Goal: Information Seeking & Learning: Find specific fact

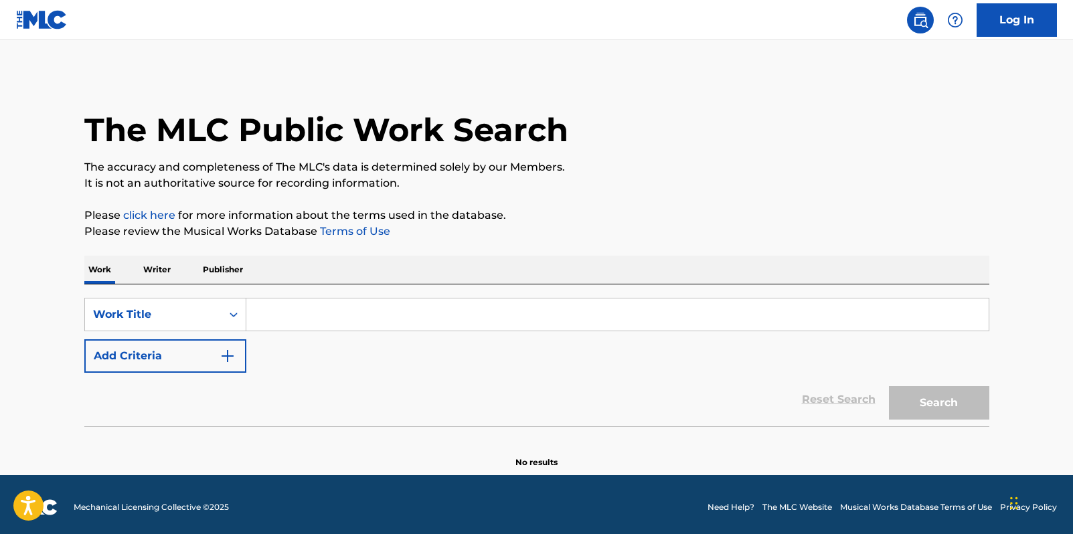
click at [303, 304] on input "Search Form" at bounding box center [617, 315] width 742 height 32
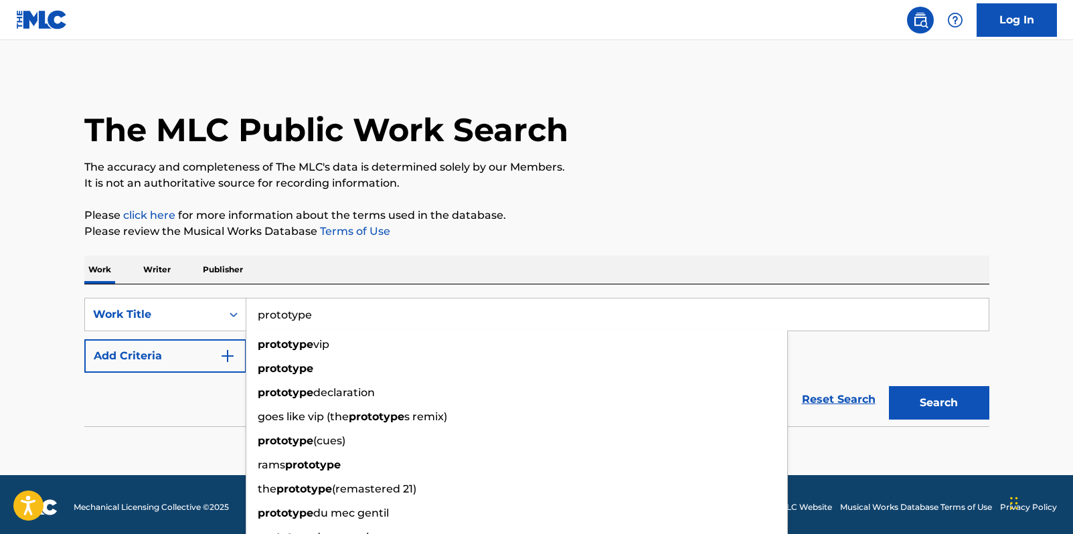
type input "prototype"
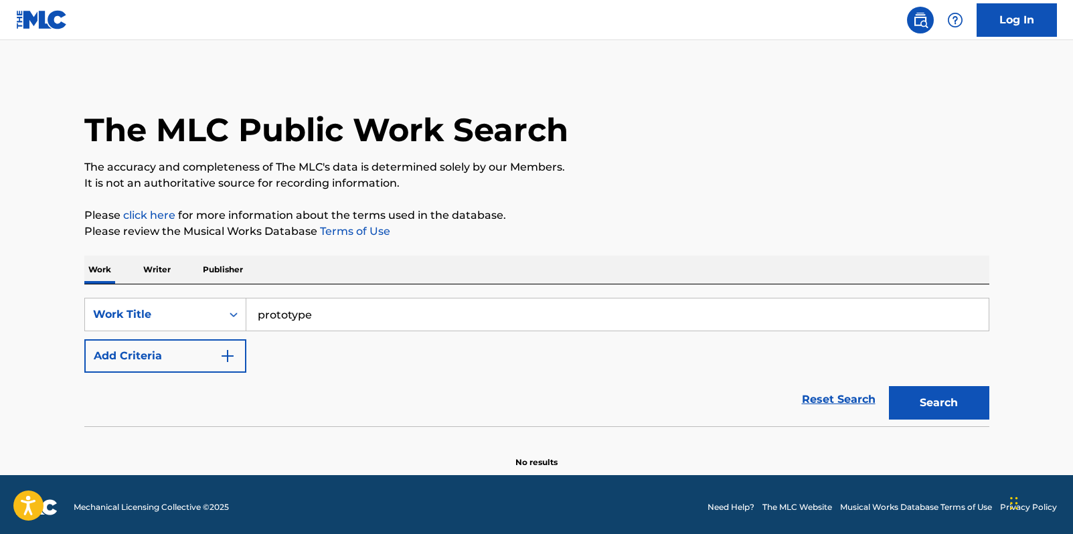
click at [84, 339] on button "Add Criteria" at bounding box center [165, 355] width 162 height 33
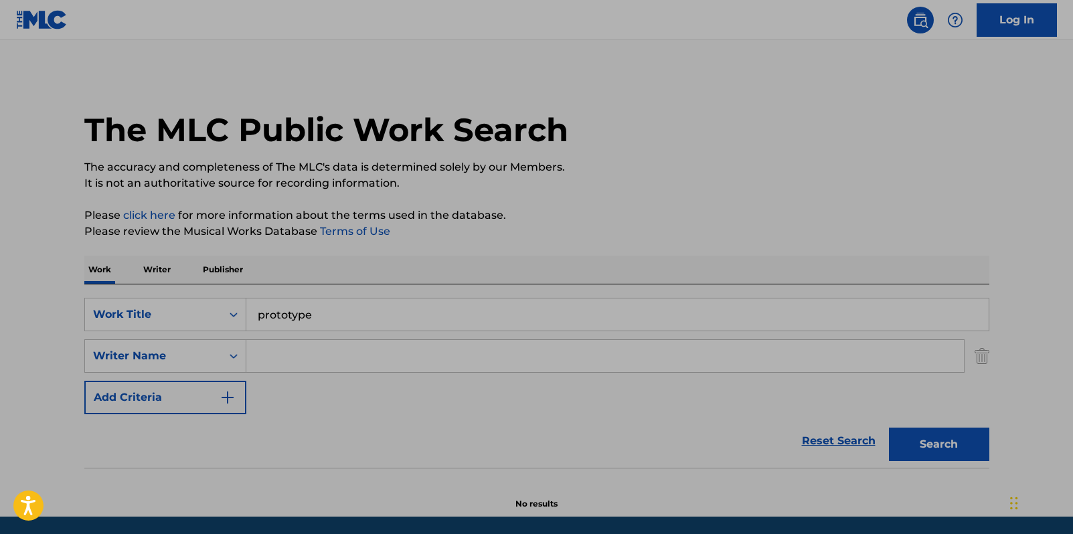
click at [342, 367] on input "Search Form" at bounding box center [605, 356] width 718 height 32
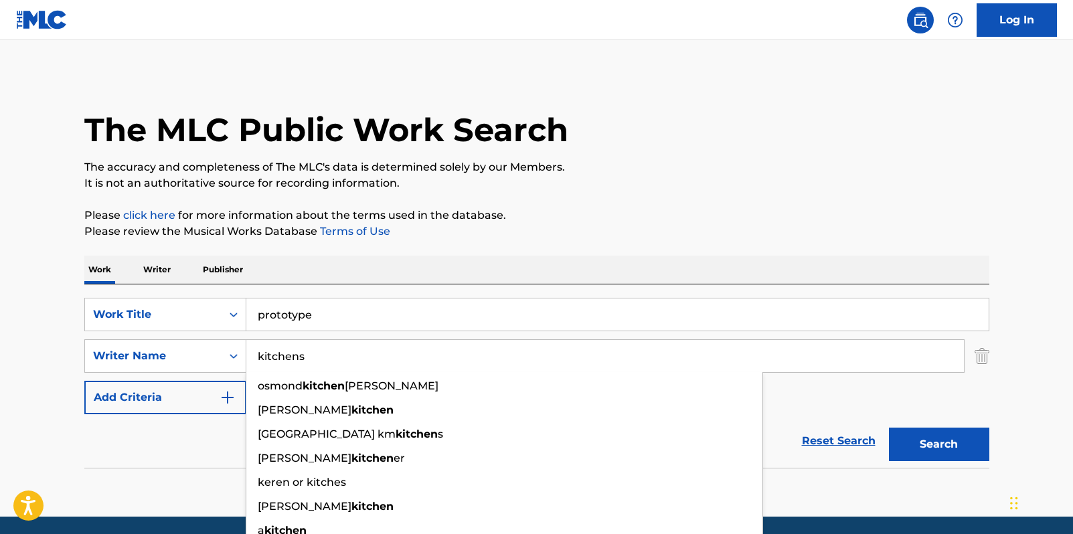
type input "kitchens"
click at [889, 428] on button "Search" at bounding box center [939, 444] width 100 height 33
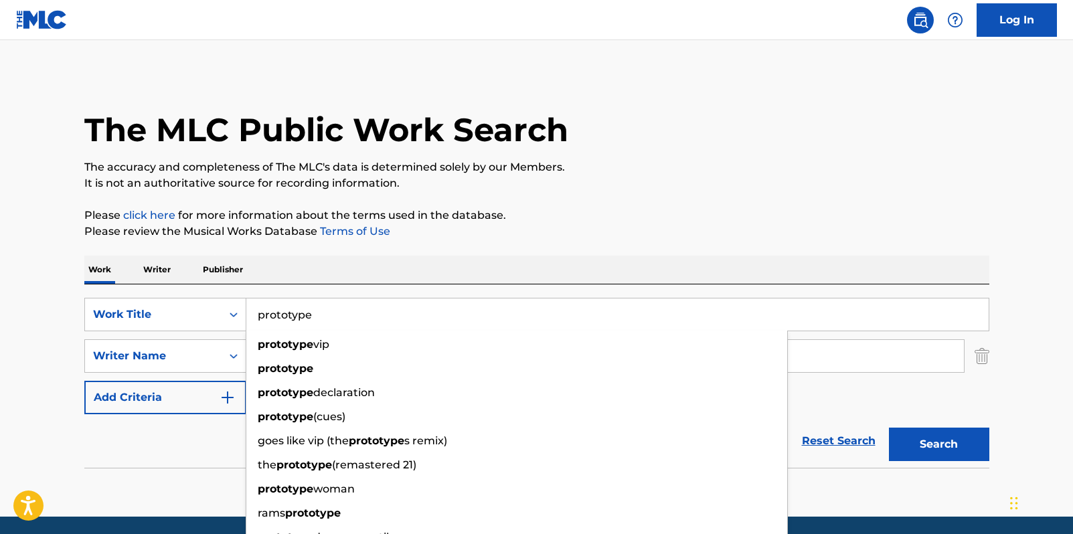
drag, startPoint x: 378, startPoint y: 322, endPoint x: 252, endPoint y: 303, distance: 128.0
click at [252, 303] on input "prototype" at bounding box center [617, 315] width 742 height 32
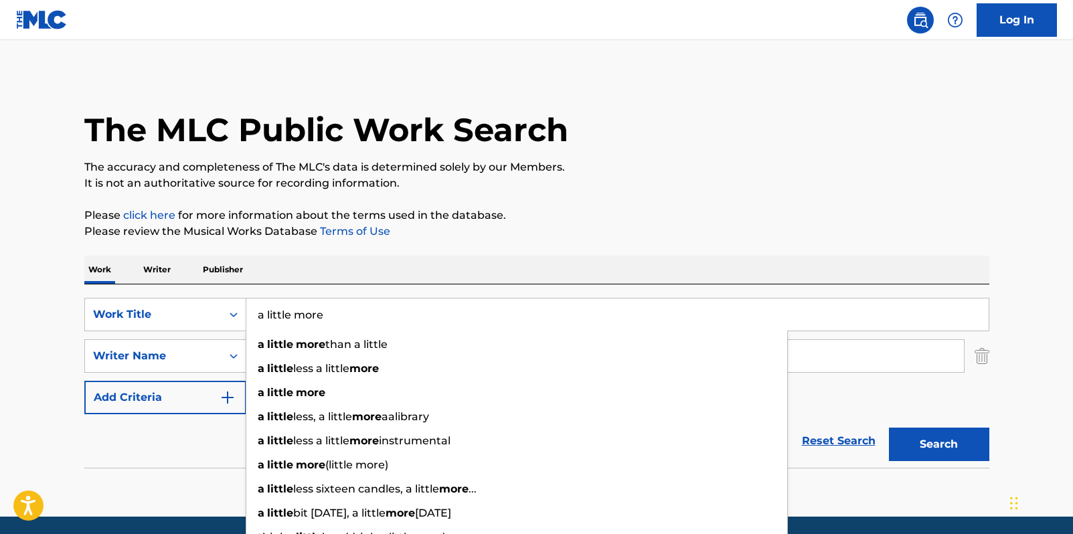
type input "a little more"
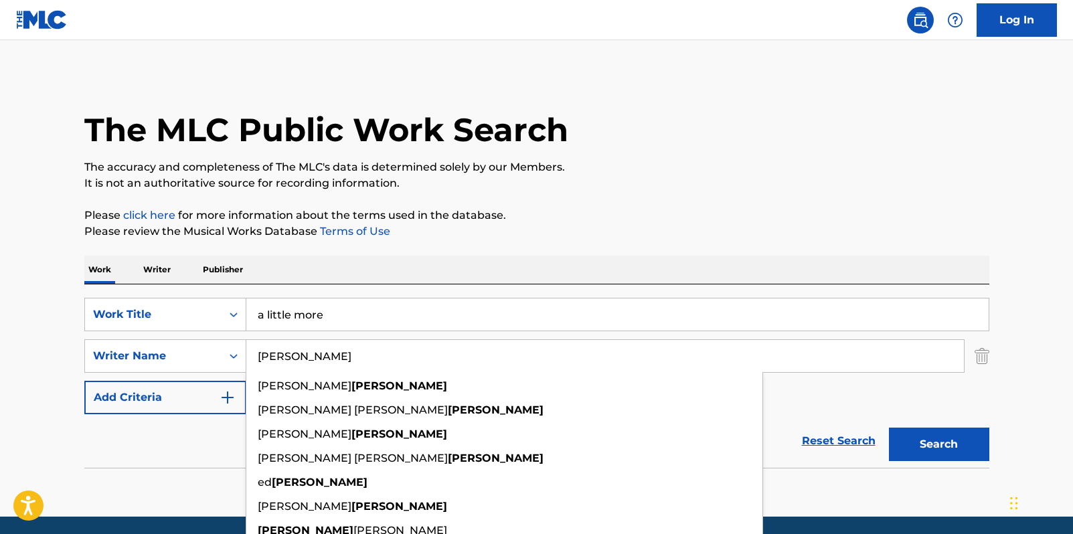
type input "[PERSON_NAME]"
click at [889, 428] on button "Search" at bounding box center [939, 444] width 100 height 33
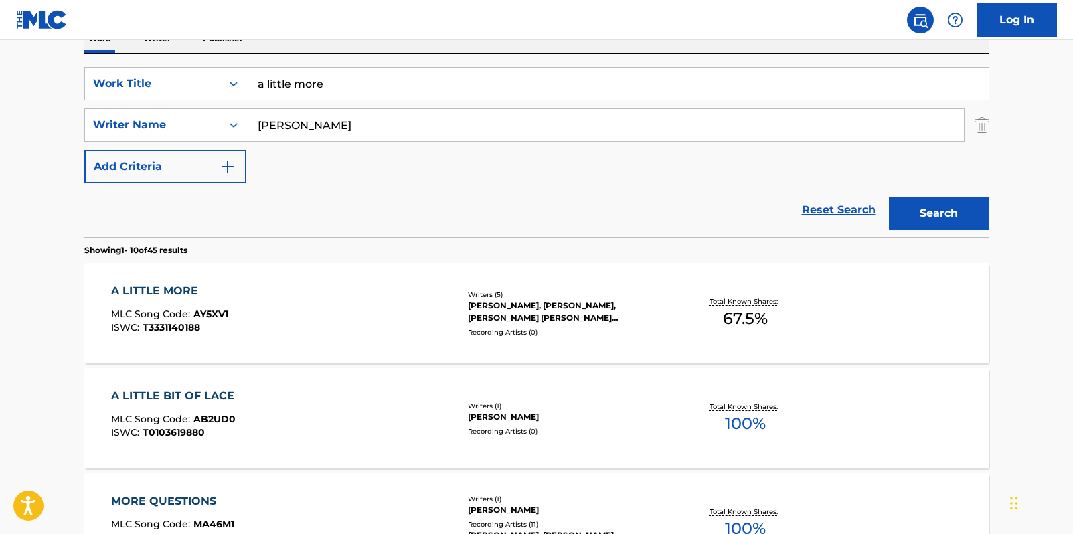
scroll to position [201, 0]
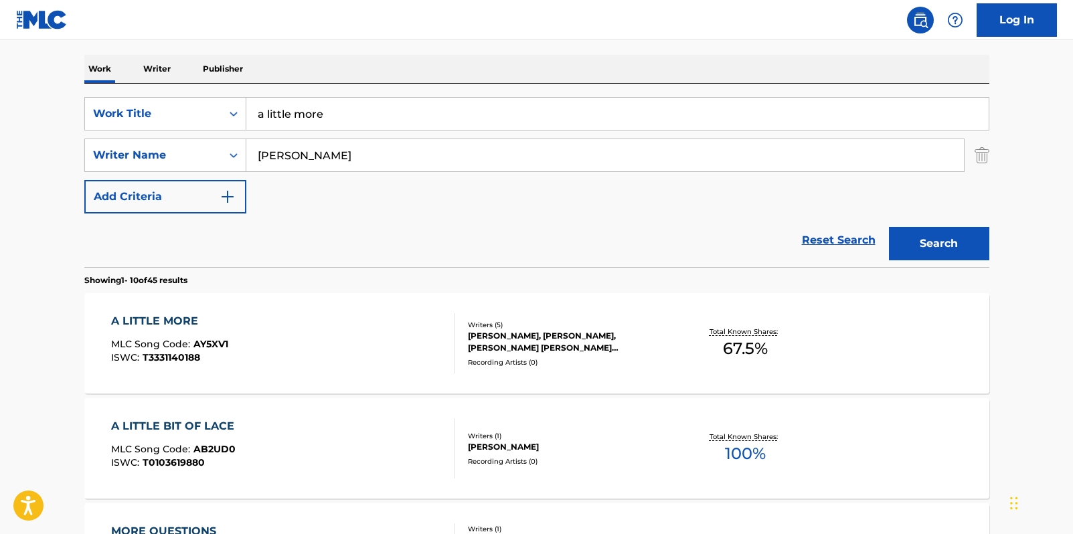
click at [602, 359] on div "Recording Artists ( 0 )" at bounding box center [569, 362] width 202 height 10
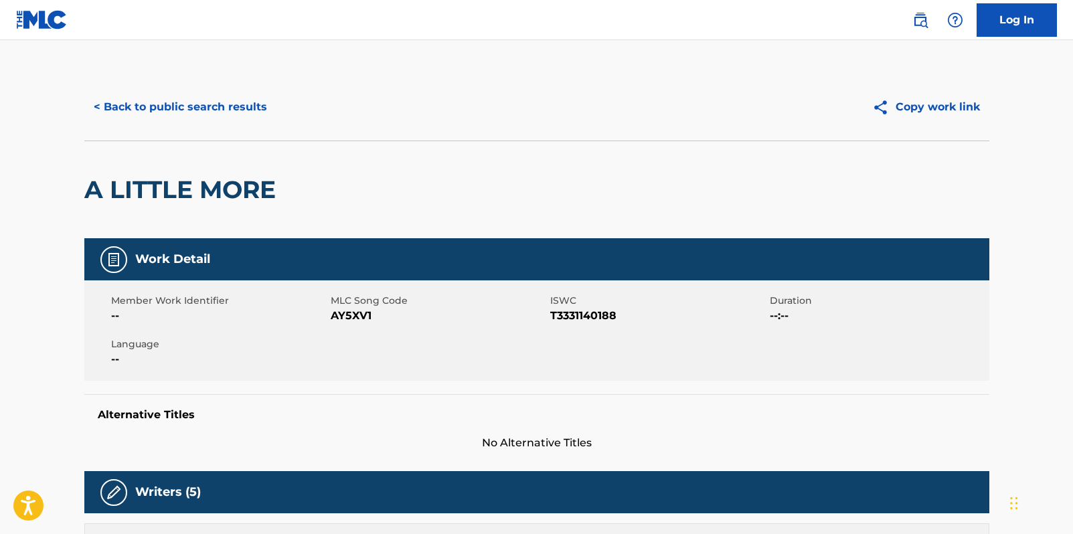
click at [355, 313] on span "AY5XV1" at bounding box center [439, 316] width 216 height 16
copy span "AY5XV1"
